Goal: Use online tool/utility: Utilize a website feature to perform a specific function

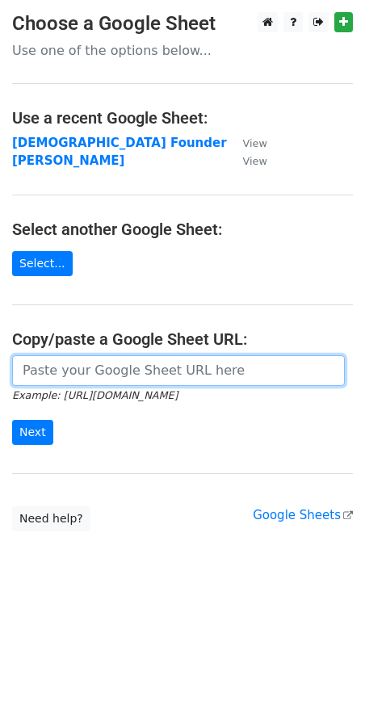
click at [75, 371] on input "url" at bounding box center [178, 370] width 332 height 31
paste input "[URL][DOMAIN_NAME]"
type input "[URL][DOMAIN_NAME]"
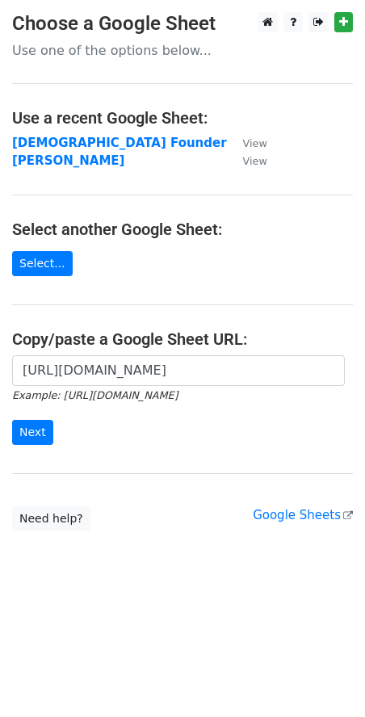
scroll to position [0, 0]
click at [40, 435] on input "Next" at bounding box center [32, 432] width 41 height 25
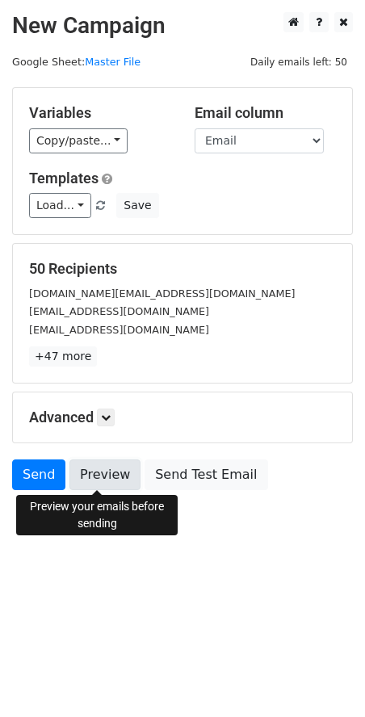
click at [107, 470] on link "Preview" at bounding box center [104, 474] width 71 height 31
click at [117, 473] on link "Preview" at bounding box center [104, 474] width 71 height 31
click at [107, 471] on link "Preview" at bounding box center [104, 474] width 71 height 31
click at [102, 477] on link "Preview" at bounding box center [104, 474] width 71 height 31
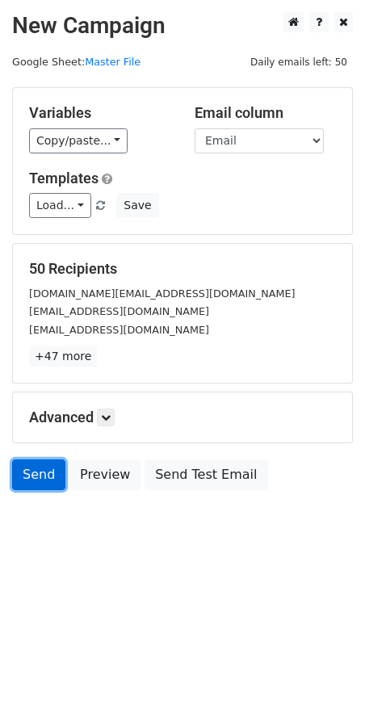
click at [35, 471] on link "Send" at bounding box center [38, 474] width 53 height 31
